Goal: Transaction & Acquisition: Register for event/course

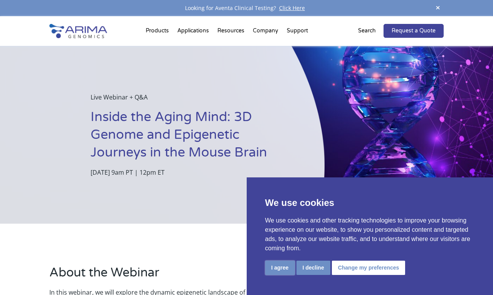
click at [281, 266] on button "I agree" at bounding box center [280, 268] width 30 height 14
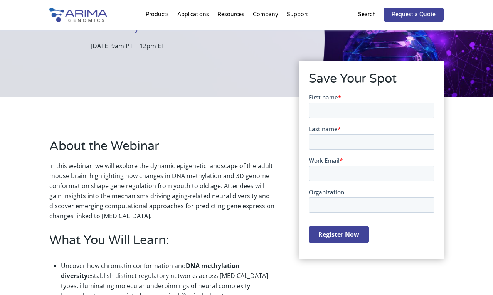
scroll to position [129, 0]
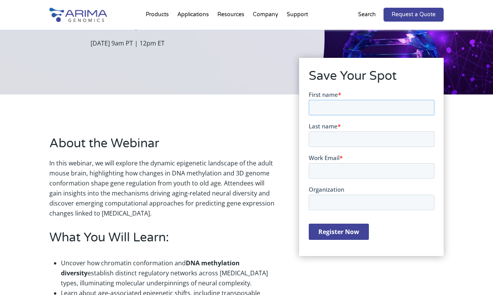
click at [350, 112] on input "First name *" at bounding box center [371, 107] width 126 height 15
type input "[PERSON_NAME]"
click at [366, 142] on input "Last name *" at bounding box center [371, 138] width 126 height 15
type input "[PERSON_NAME]"
click at [351, 169] on input "Work Email *" at bounding box center [371, 170] width 126 height 15
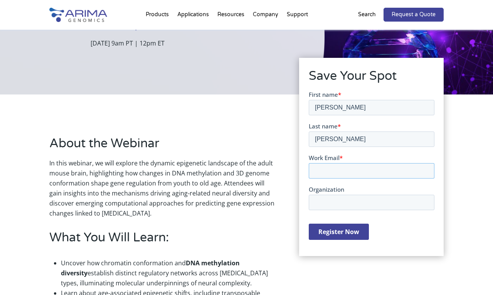
type input "[PERSON_NAME][EMAIL_ADDRESS][DOMAIN_NAME]"
click at [377, 203] on input "Organization" at bounding box center [371, 202] width 126 height 15
type input "[GEOGRAPHIC_DATA][MEDICAL_DATA]"
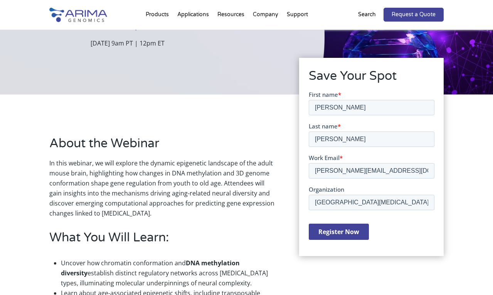
click at [332, 231] on input "Register Now" at bounding box center [338, 232] width 60 height 16
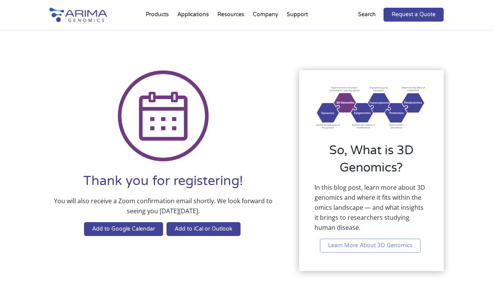
click at [252, 118] on div "Thank you for registering! You will also receive a Zoom confirmation email shor…" at bounding box center [163, 157] width 228 height 175
click at [403, 151] on h2 "So, What is 3D Genomics?" at bounding box center [372, 162] width 114 height 40
drag, startPoint x: 403, startPoint y: 151, endPoint x: 397, endPoint y: 163, distance: 13.1
click at [397, 163] on h2 "So, What is 3D Genomics?" at bounding box center [372, 162] width 114 height 40
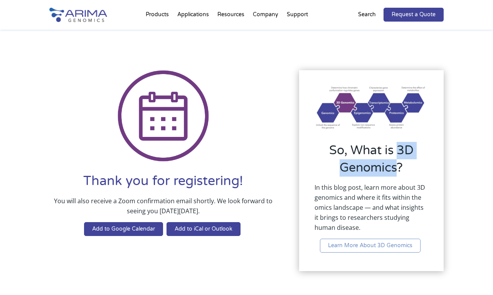
drag, startPoint x: 397, startPoint y: 167, endPoint x: 398, endPoint y: 151, distance: 16.2
click at [398, 151] on h2 "So, What is 3D Genomics?" at bounding box center [372, 162] width 114 height 40
copy h2 "3D Genomics"
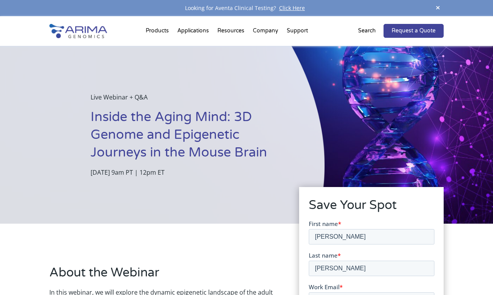
click at [244, 152] on h1 "Inside the Aging Mind: 3D Genome and Epigenetic Journeys in the Mouse Brain" at bounding box center [188, 137] width 195 height 59
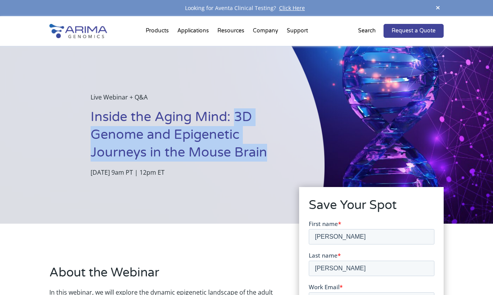
drag, startPoint x: 244, startPoint y: 152, endPoint x: 234, endPoint y: 117, distance: 36.3
click at [234, 117] on h1 "Inside the Aging Mind: 3D Genome and Epigenetic Journeys in the Mouse Brain" at bounding box center [188, 137] width 195 height 59
copy h1 "3D Genome and Epigenetic Journeys in the Mouse Brain"
